Goal: Task Accomplishment & Management: Manage account settings

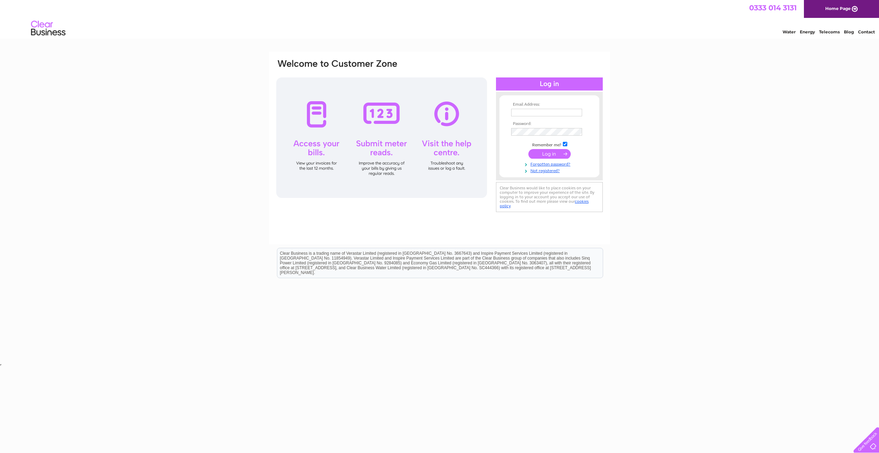
type input "Katarzyna.Cesarz@logoplaste.com"
click at [546, 154] on input "submit" at bounding box center [549, 154] width 42 height 10
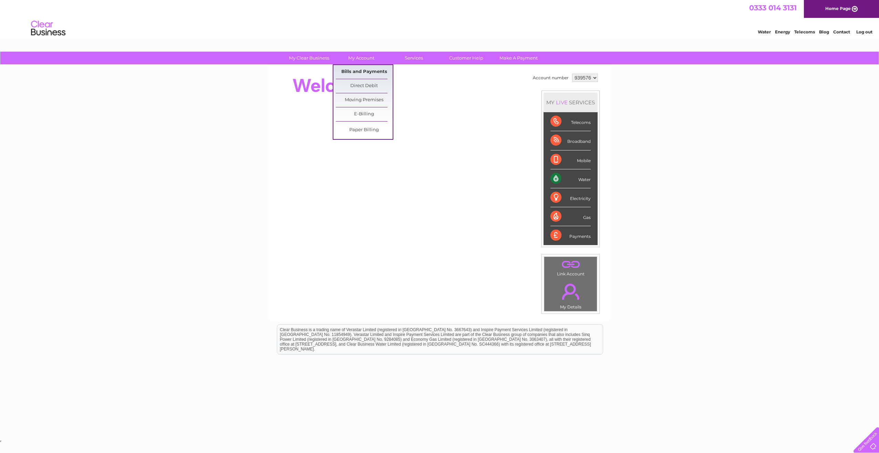
click at [354, 71] on link "Bills and Payments" at bounding box center [364, 72] width 57 height 14
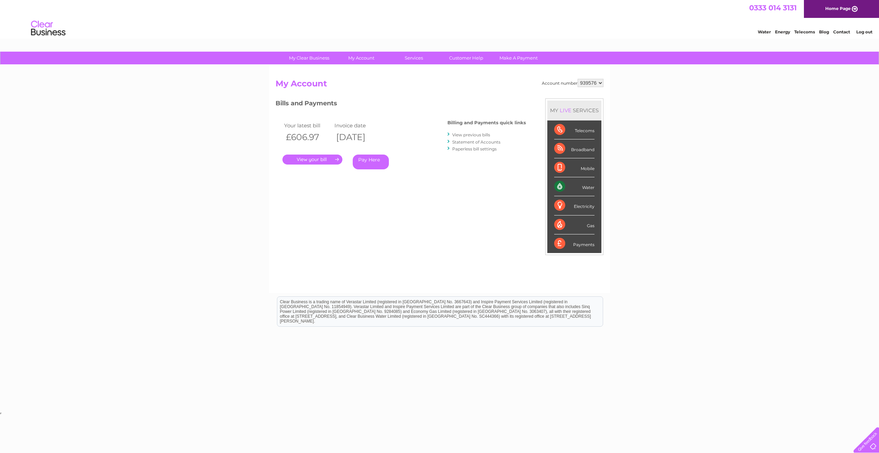
click at [315, 158] on link "." at bounding box center [312, 160] width 60 height 10
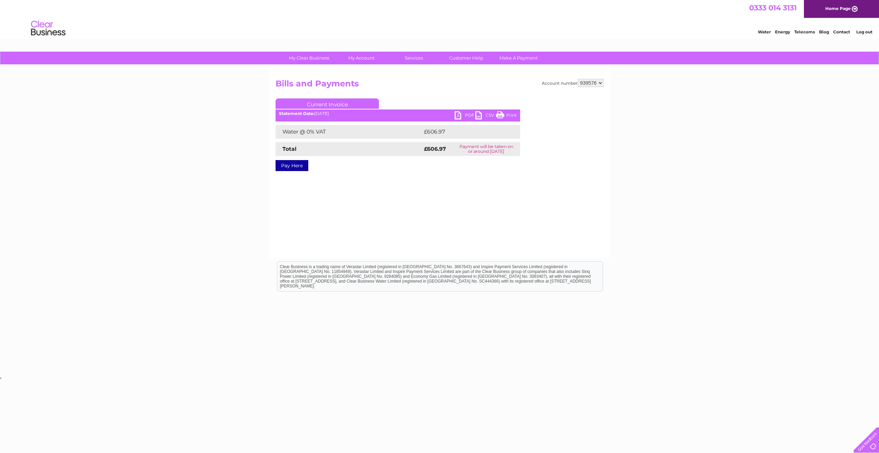
click at [467, 112] on link "PDF" at bounding box center [465, 116] width 21 height 10
click at [860, 30] on link "Log out" at bounding box center [864, 31] width 16 height 5
